Goal: Navigation & Orientation: Understand site structure

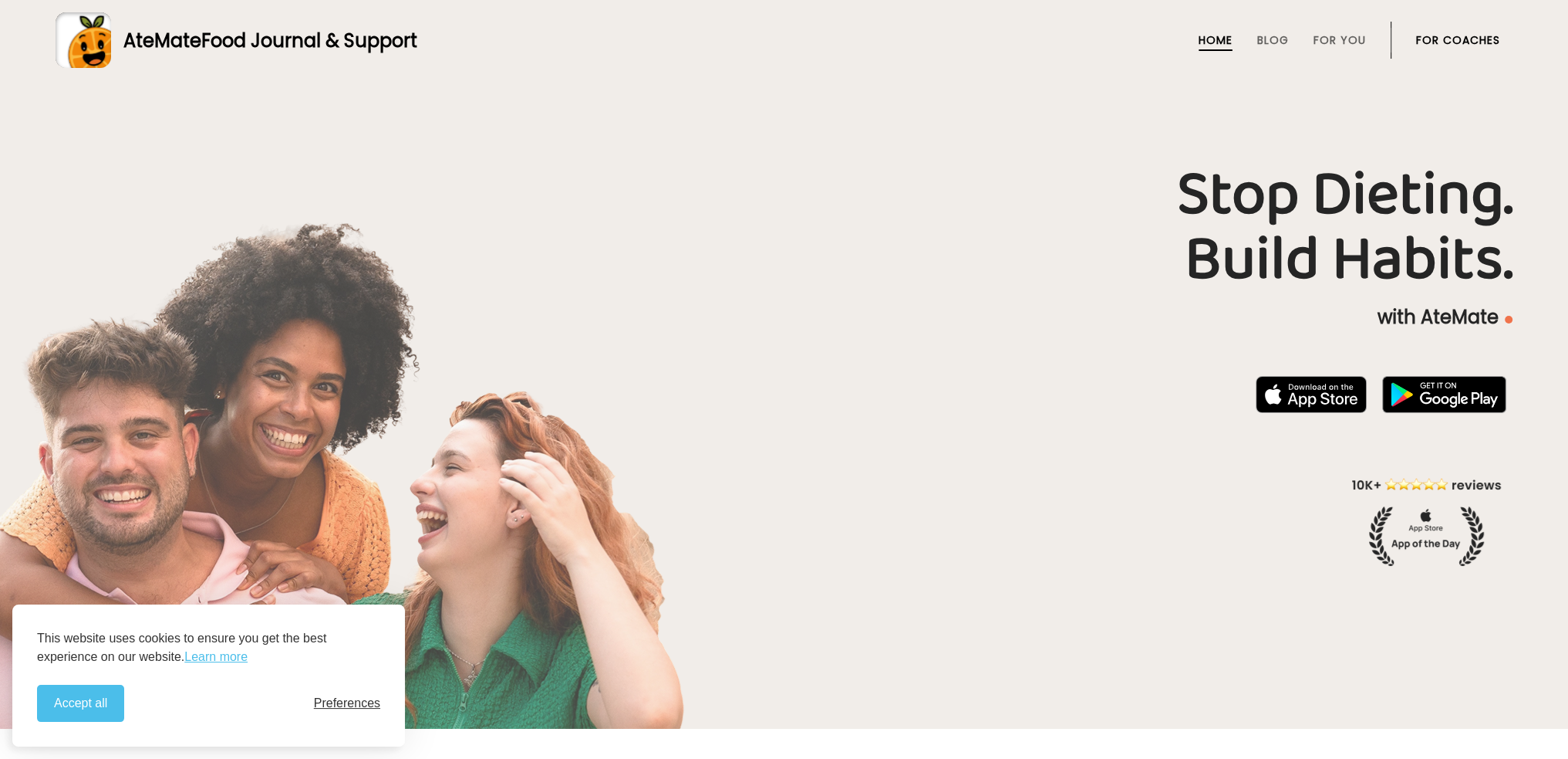
click at [341, 697] on span "Preferences" at bounding box center [347, 703] width 66 height 14
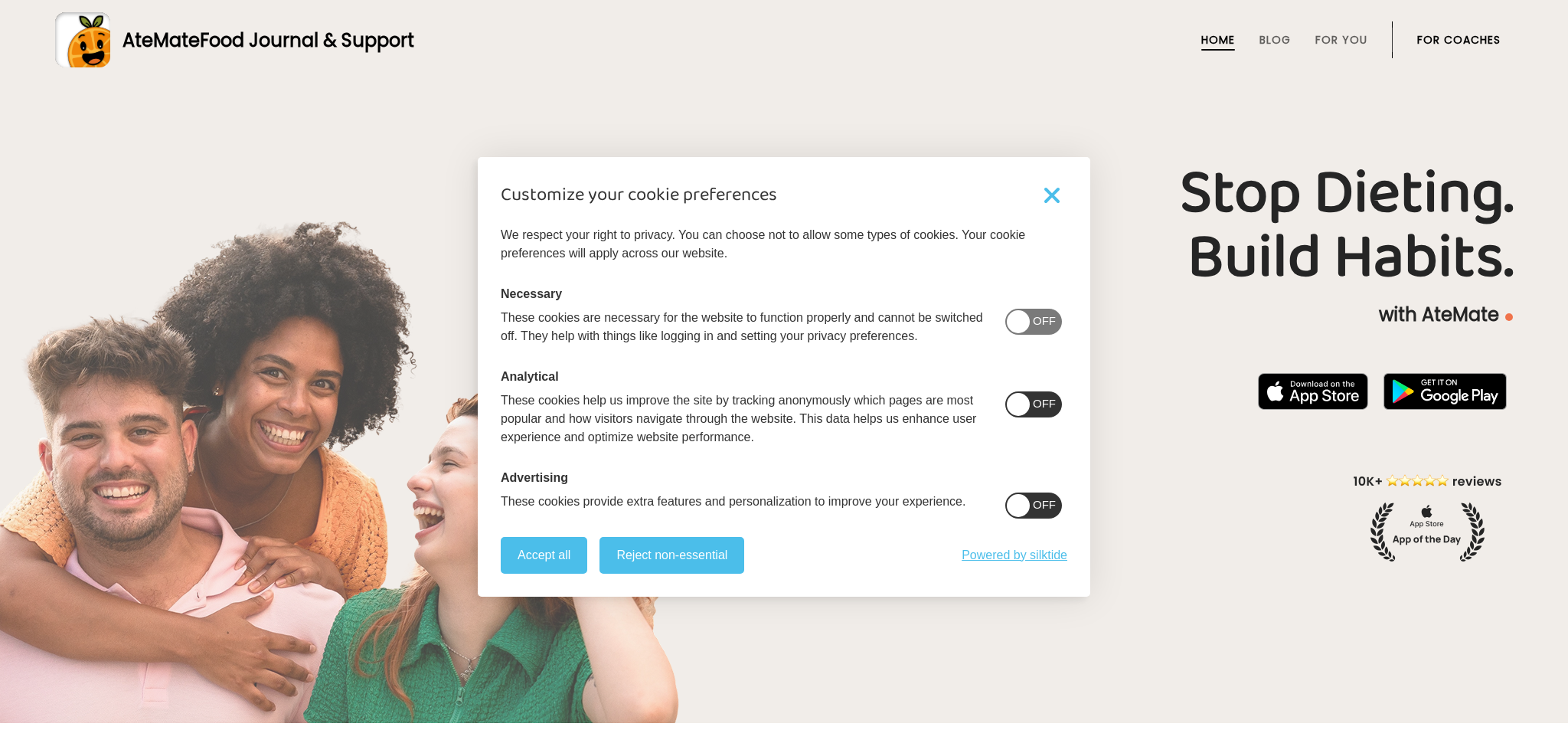
click at [1039, 508] on span "On" at bounding box center [1048, 504] width 18 height 13
click at [677, 547] on button "Reject non-essential" at bounding box center [672, 555] width 145 height 37
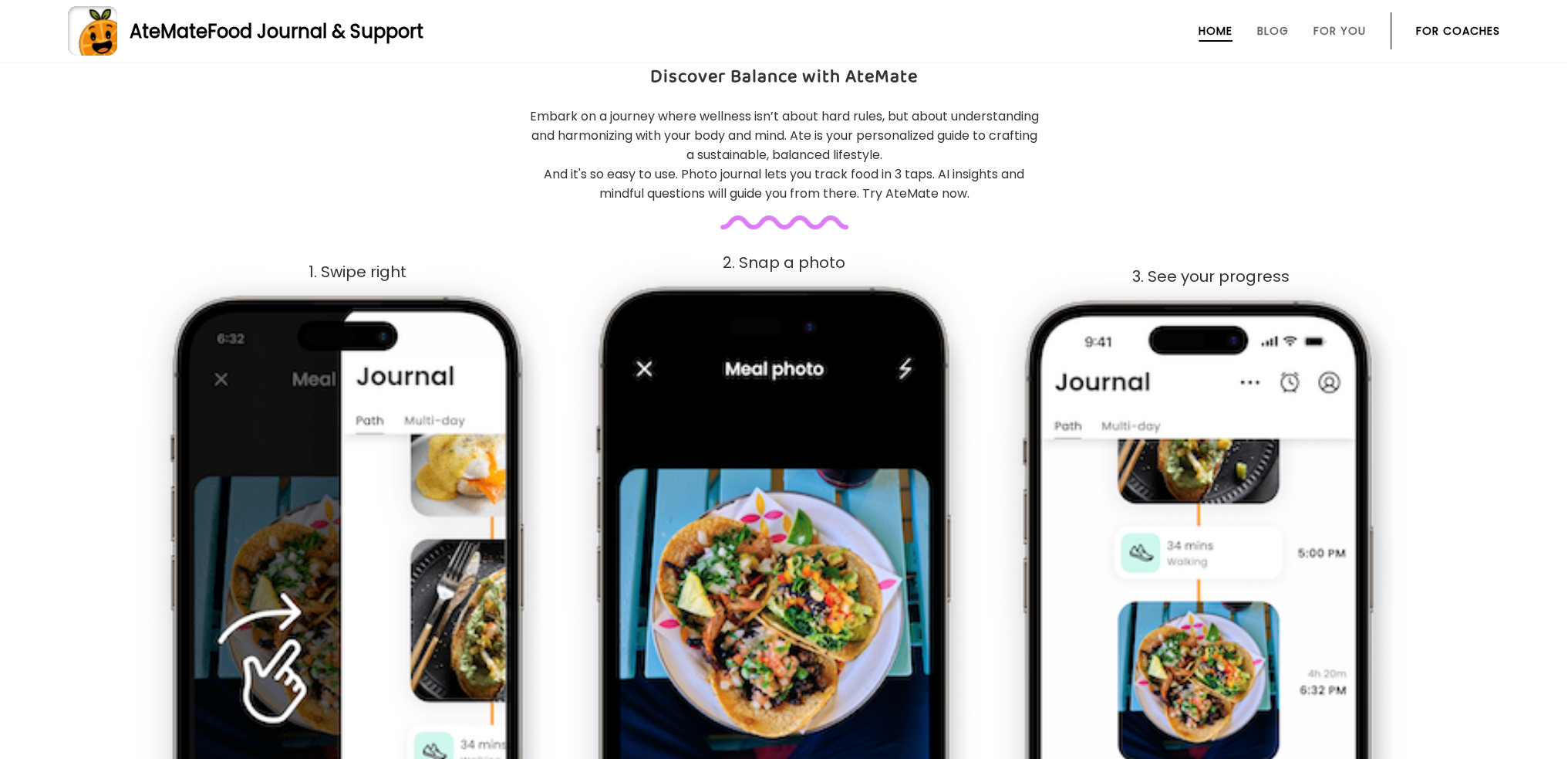
scroll to position [617, 0]
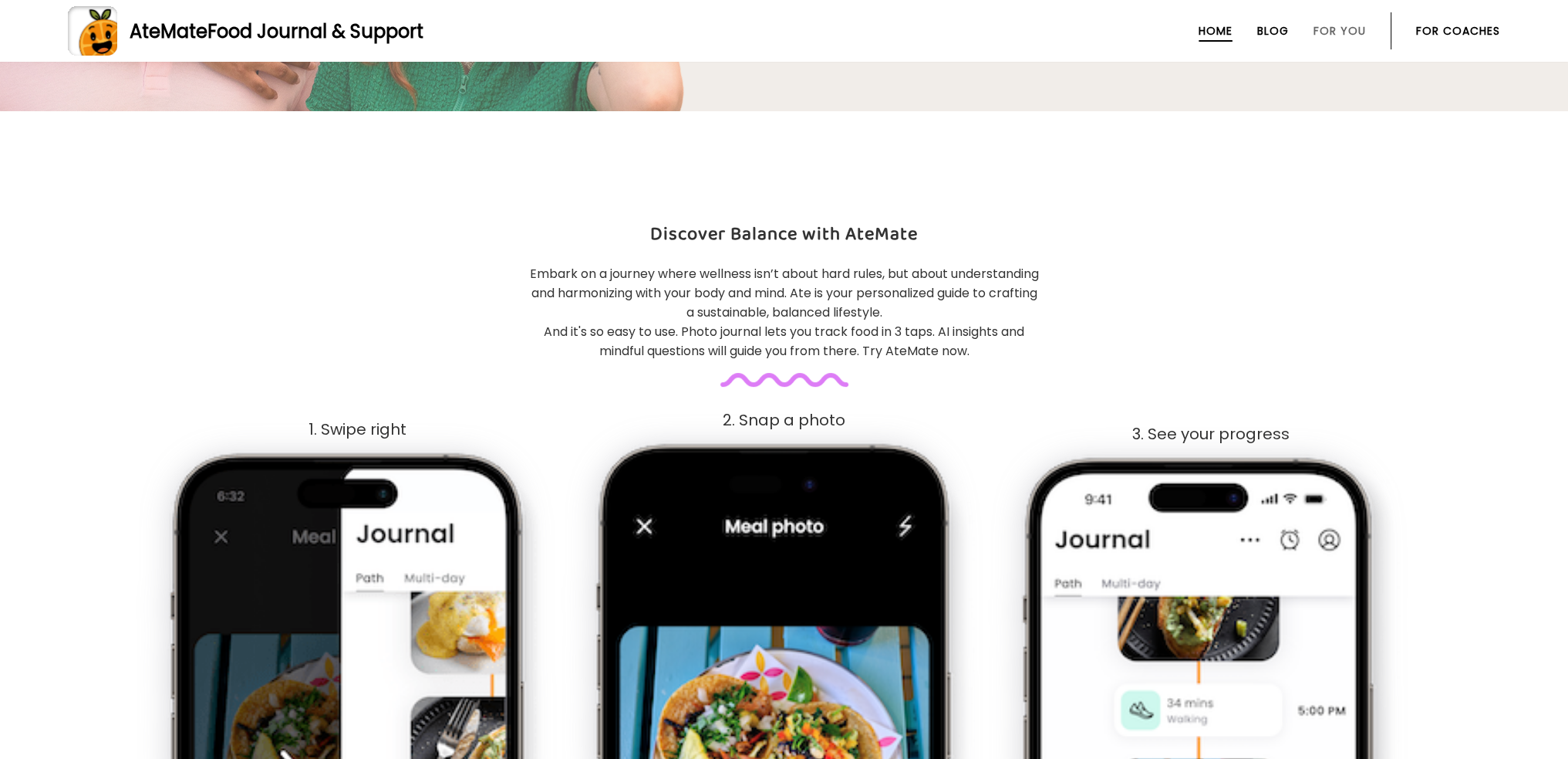
click at [1264, 28] on link "Blog" at bounding box center [1273, 31] width 32 height 13
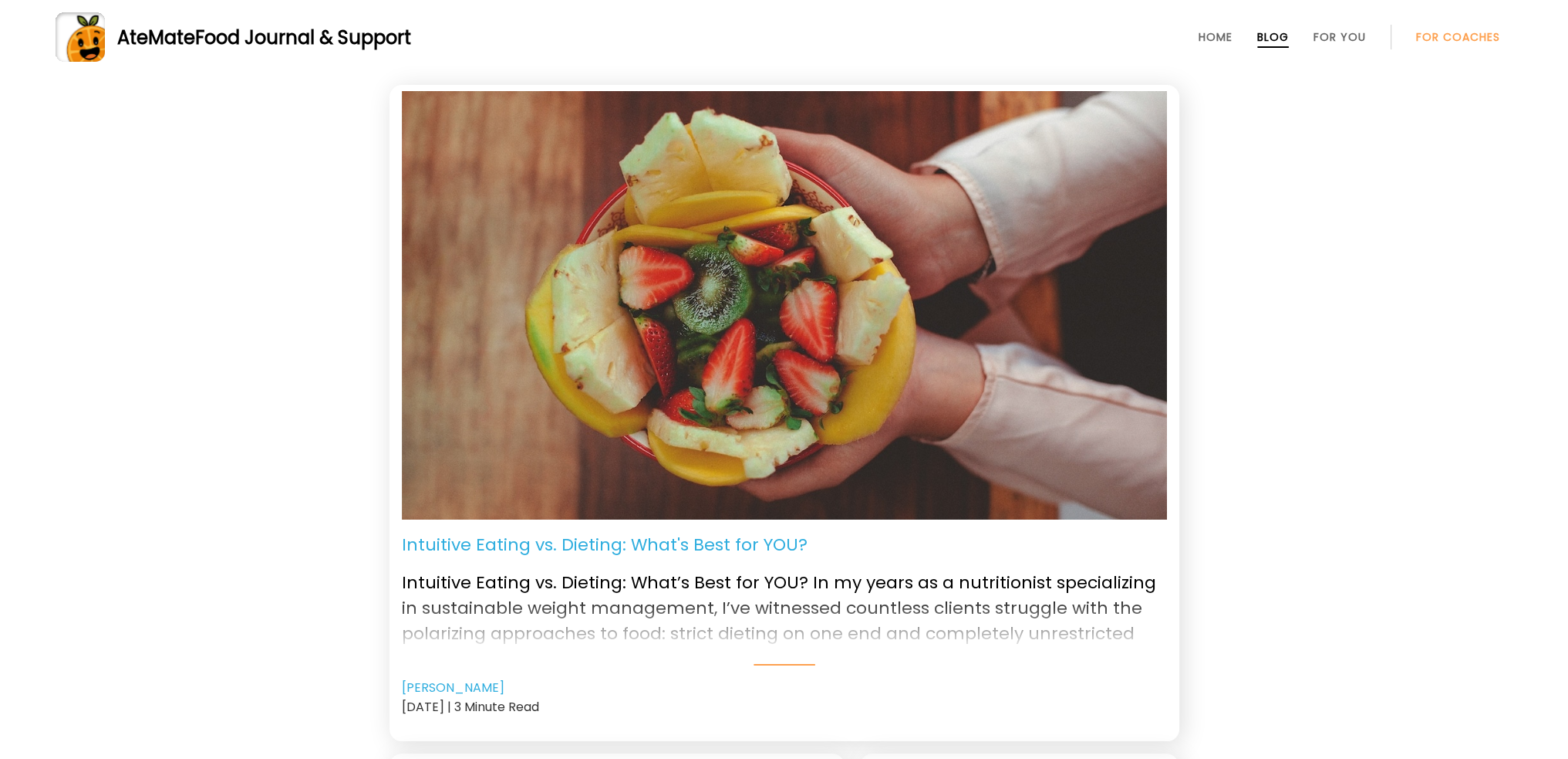
click at [1445, 34] on link "For Coaches" at bounding box center [1458, 37] width 84 height 13
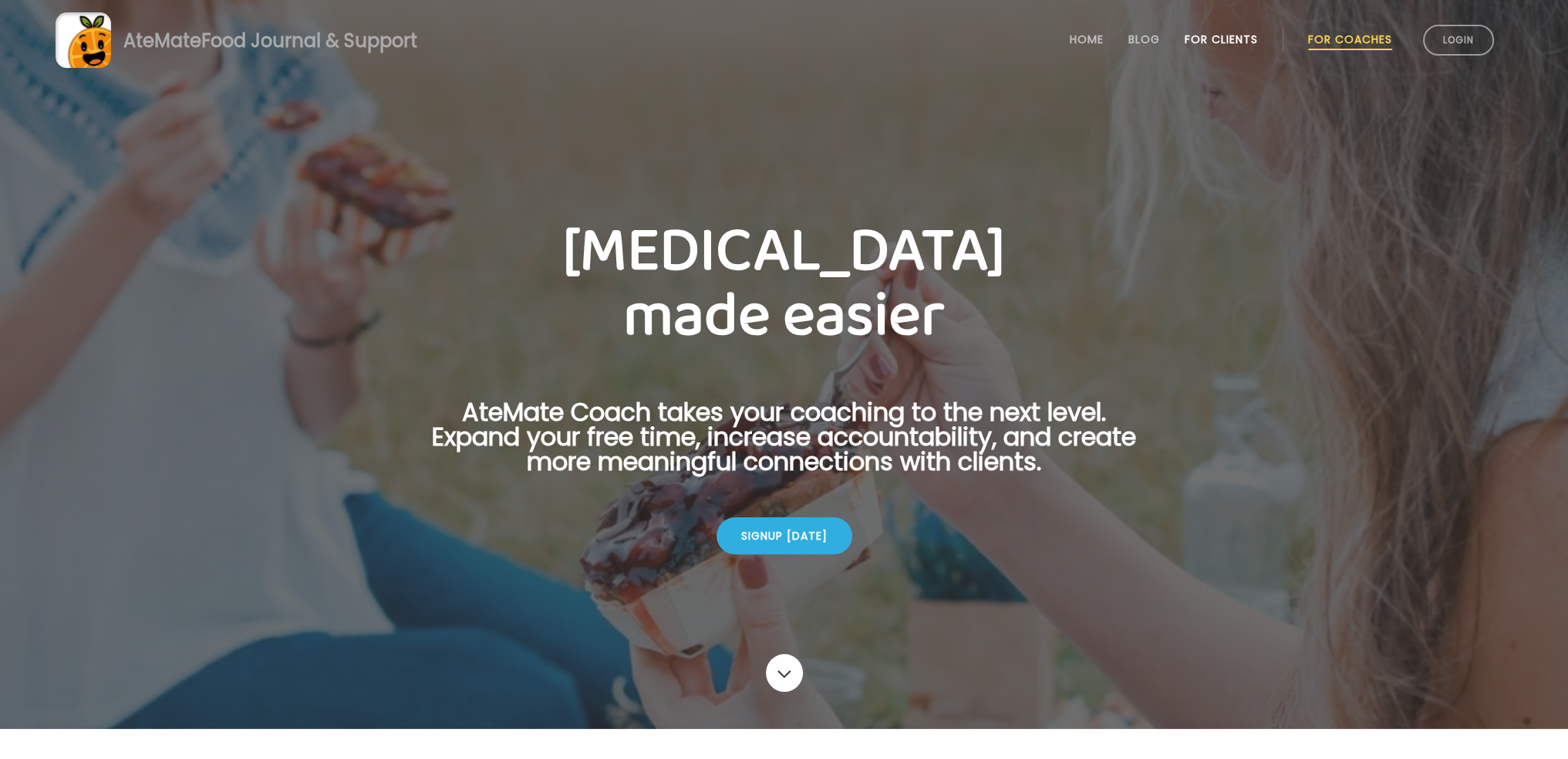
click at [1232, 44] on link "For Clients" at bounding box center [1221, 40] width 74 height 13
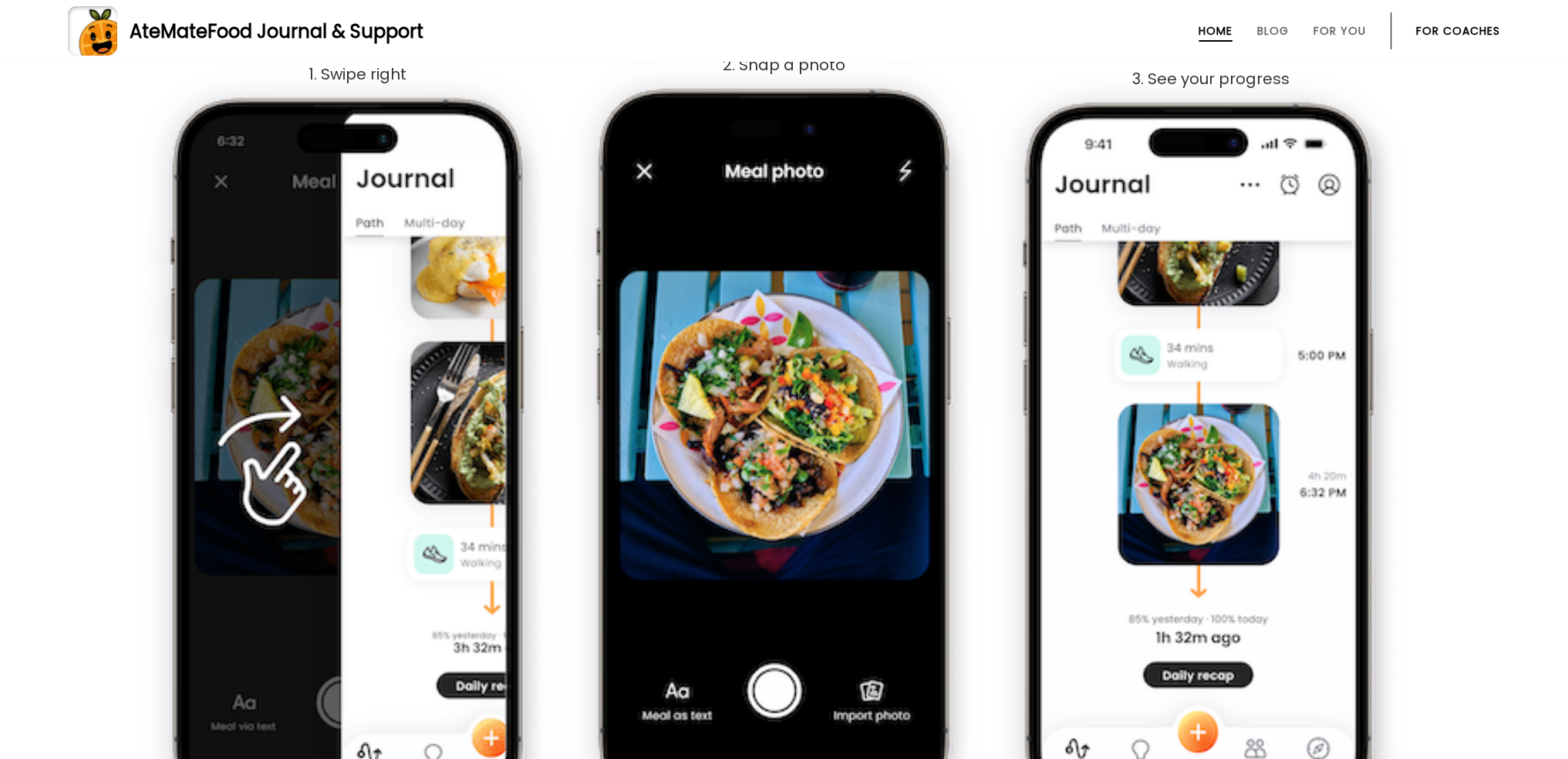
scroll to position [1192, 0]
